Goal: Task Accomplishment & Management: Manage account settings

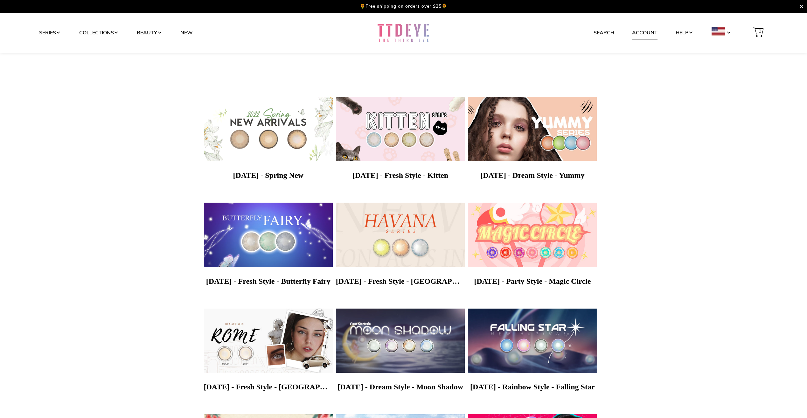
click at [643, 34] on link "Account" at bounding box center [644, 33] width 25 height 12
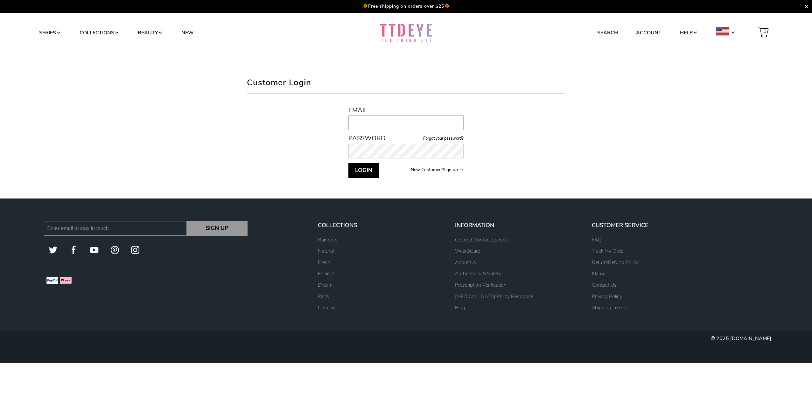
drag, startPoint x: 386, startPoint y: 119, endPoint x: 385, endPoint y: 111, distance: 7.7
click at [387, 119] on input "Email" at bounding box center [405, 122] width 115 height 15
click at [349, 119] on input "Email" at bounding box center [405, 122] width 115 height 15
type input "[EMAIL_ADDRESS][DOMAIN_NAME]"
click at [348, 163] on button "Login" at bounding box center [363, 170] width 31 height 15
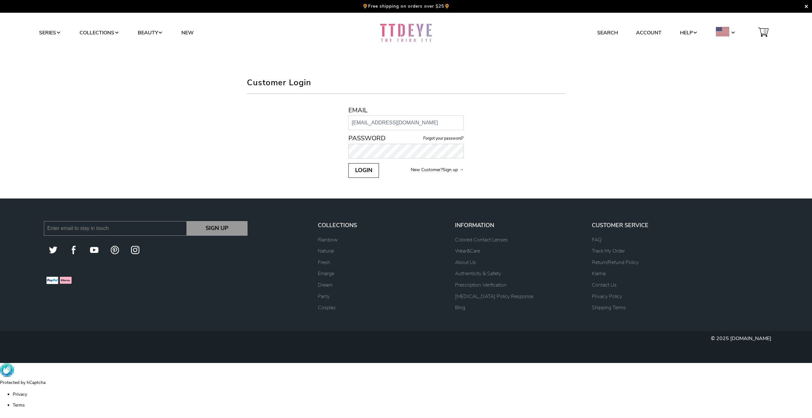
click at [362, 175] on button "Login" at bounding box center [363, 170] width 31 height 15
click at [368, 121] on input "Email" at bounding box center [405, 122] width 115 height 15
click at [370, 114] on label "Email" at bounding box center [405, 110] width 115 height 7
click at [370, 115] on input "Email" at bounding box center [405, 122] width 115 height 15
click at [374, 126] on input "Email" at bounding box center [405, 122] width 115 height 15
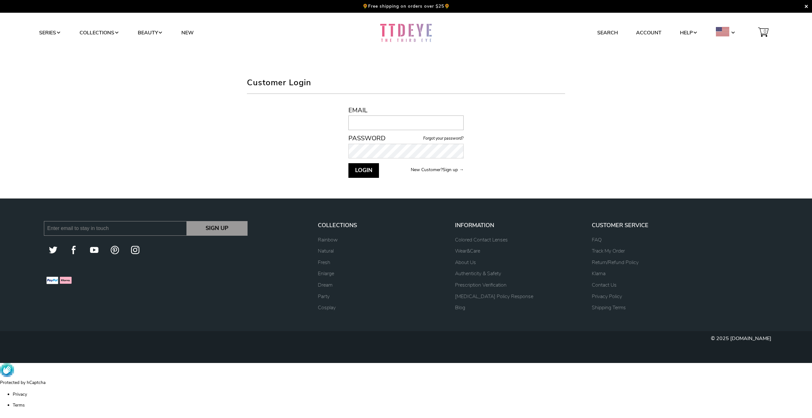
type input "[EMAIL_ADDRESS][DOMAIN_NAME]"
click at [348, 163] on button "Login" at bounding box center [363, 170] width 31 height 15
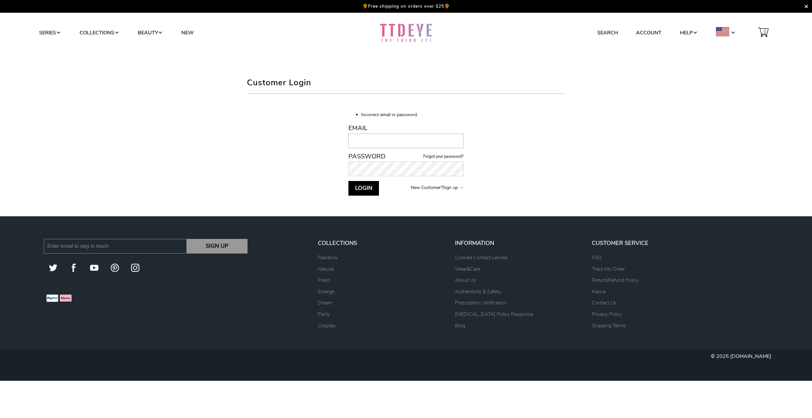
click at [393, 138] on input "Email" at bounding box center [405, 141] width 115 height 15
click at [368, 142] on input "Email" at bounding box center [405, 141] width 115 height 15
type input "C"
type input "F"
drag, startPoint x: 337, startPoint y: 132, endPoint x: 221, endPoint y: 118, distance: 116.4
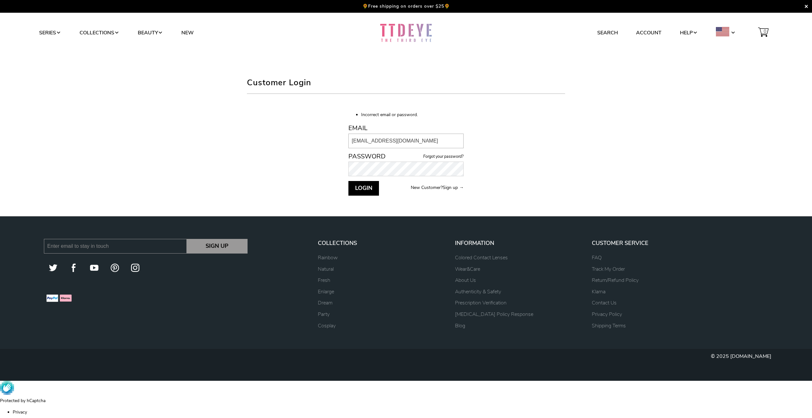
click at [226, 120] on div "Customer Login Incorrect email or password. Email Icey_Topaz@yahoo.co.uk Forgot…" at bounding box center [406, 107] width 406 height 189
type input "[EMAIL_ADDRESS][DOMAIN_NAME]"
click at [231, 153] on div "Customer Login Incorrect email or password. Email cutecandysecrets@gmail.com Fo…" at bounding box center [406, 107] width 406 height 189
click at [348, 181] on button "Login" at bounding box center [363, 188] width 31 height 15
click at [392, 143] on input "Email" at bounding box center [405, 141] width 115 height 15
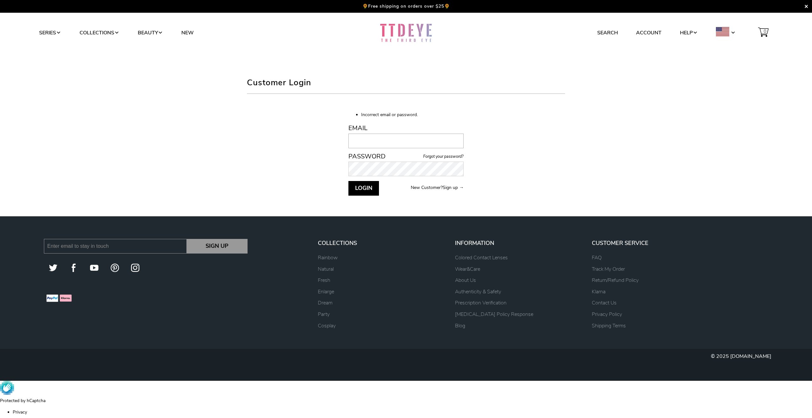
click at [374, 142] on input "Email" at bounding box center [405, 141] width 115 height 15
type input "[EMAIL_ADDRESS][DOMAIN_NAME]"
click at [348, 181] on button "Login" at bounding box center [363, 188] width 31 height 15
click at [450, 156] on link "Forgot your password?" at bounding box center [443, 156] width 40 height 5
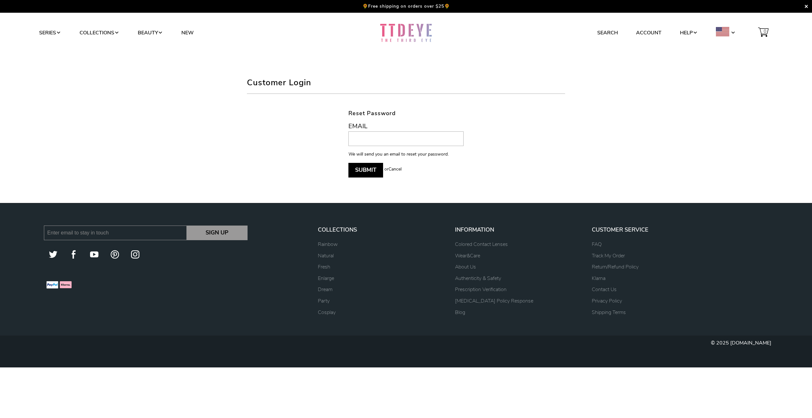
click at [393, 138] on input "email" at bounding box center [405, 138] width 115 height 15
click at [380, 142] on input "email" at bounding box center [405, 138] width 115 height 15
type input "cutecandysecrets@gmail.com"
click at [357, 168] on button "Submit" at bounding box center [365, 170] width 35 height 15
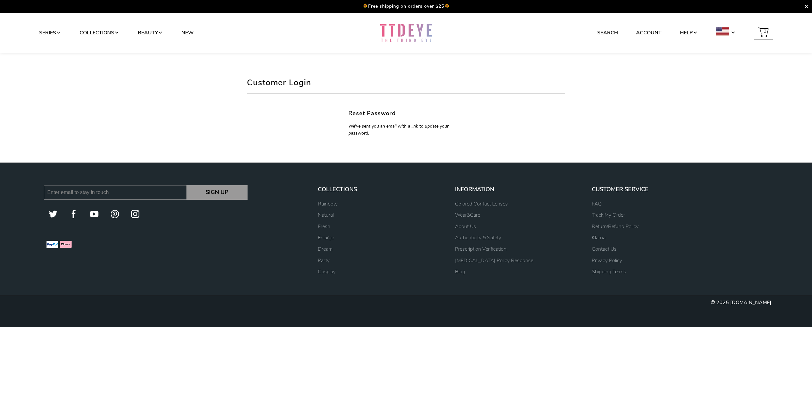
click at [772, 34] on span at bounding box center [763, 33] width 19 height 16
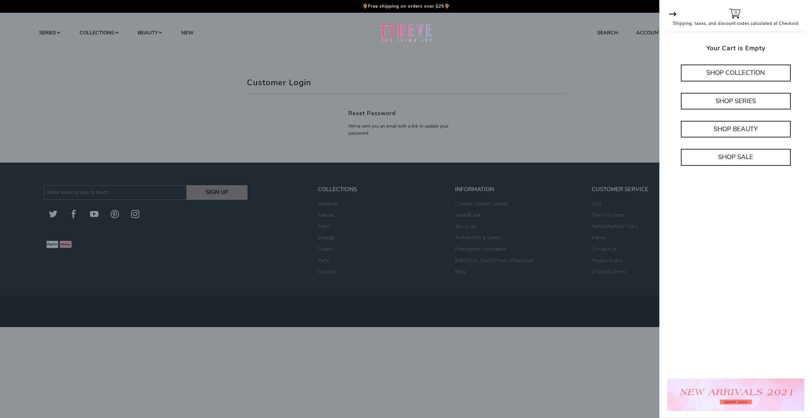
click at [551, 77] on div at bounding box center [406, 209] width 812 height 418
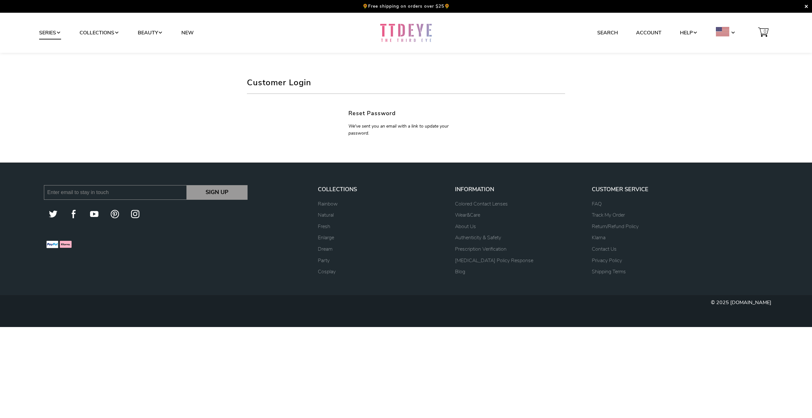
click at [60, 34] on span at bounding box center [58, 32] width 5 height 5
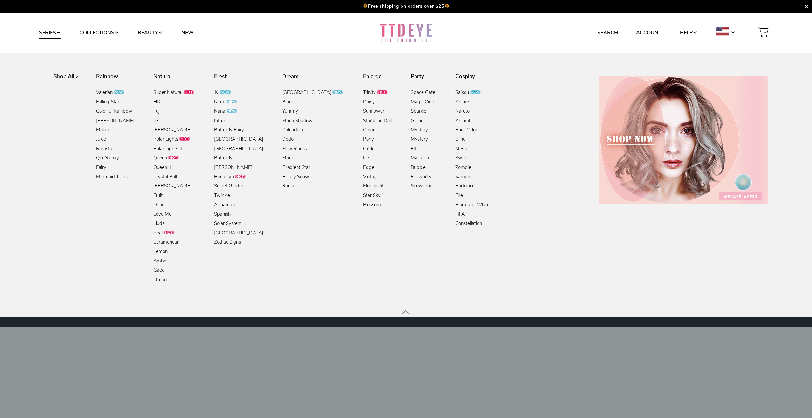
click at [217, 91] on link "JK" at bounding box center [222, 92] width 19 height 9
